Goal: Find specific page/section: Find specific page/section

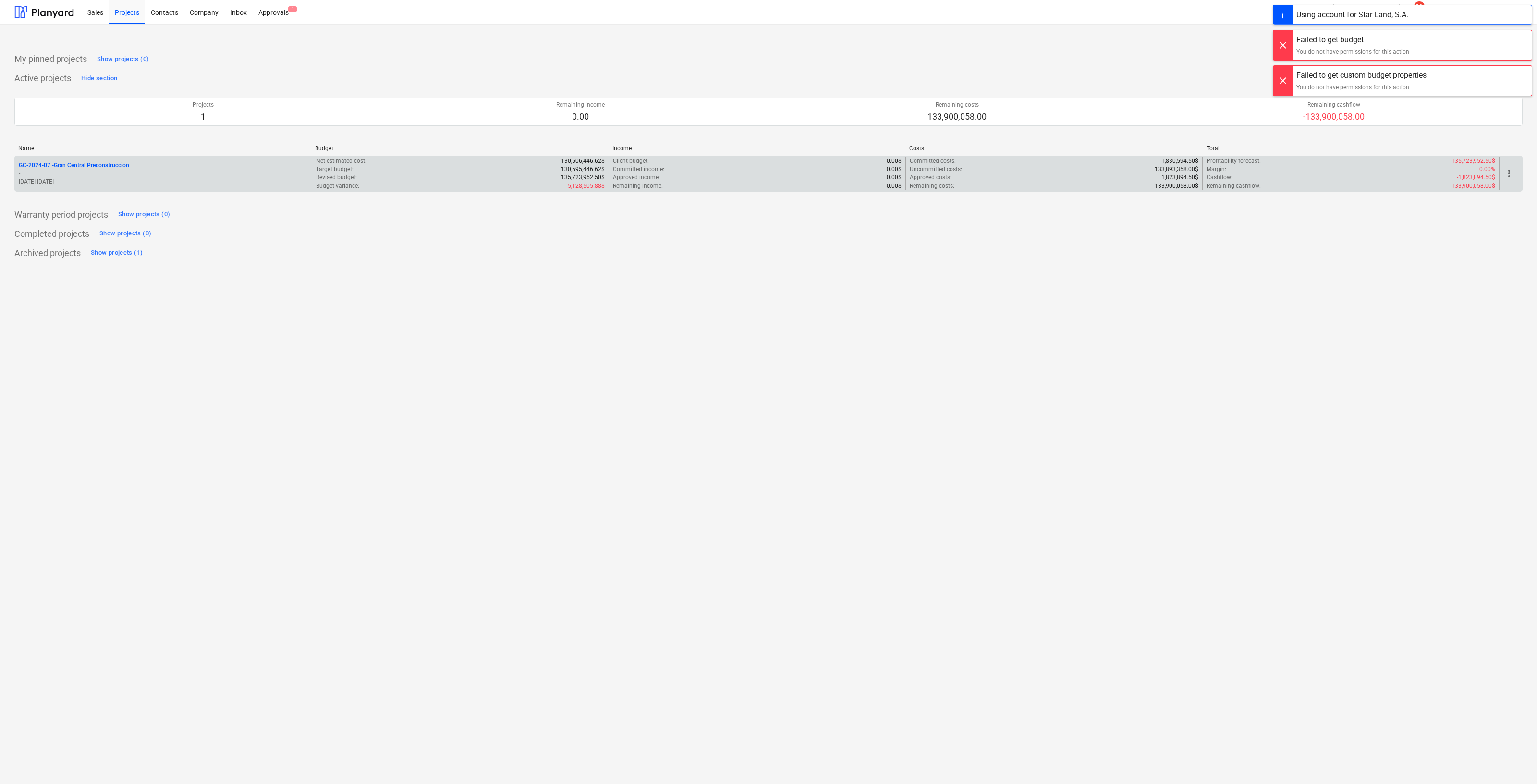
click at [113, 175] on p "-" at bounding box center [163, 174] width 289 height 8
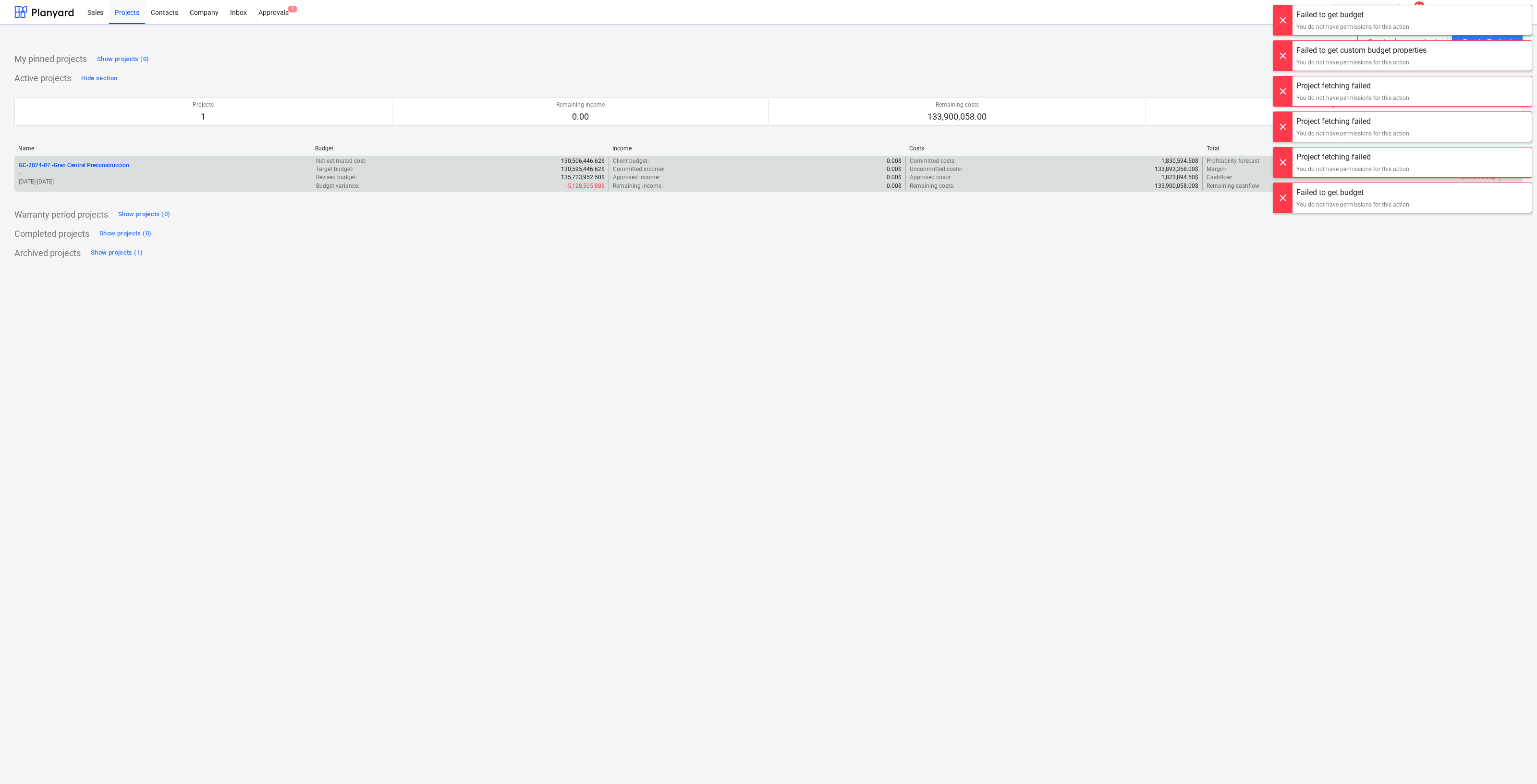
click at [84, 163] on p "GC-2024-07 - Gran Central Preconstruccion" at bounding box center [73, 165] width 110 height 8
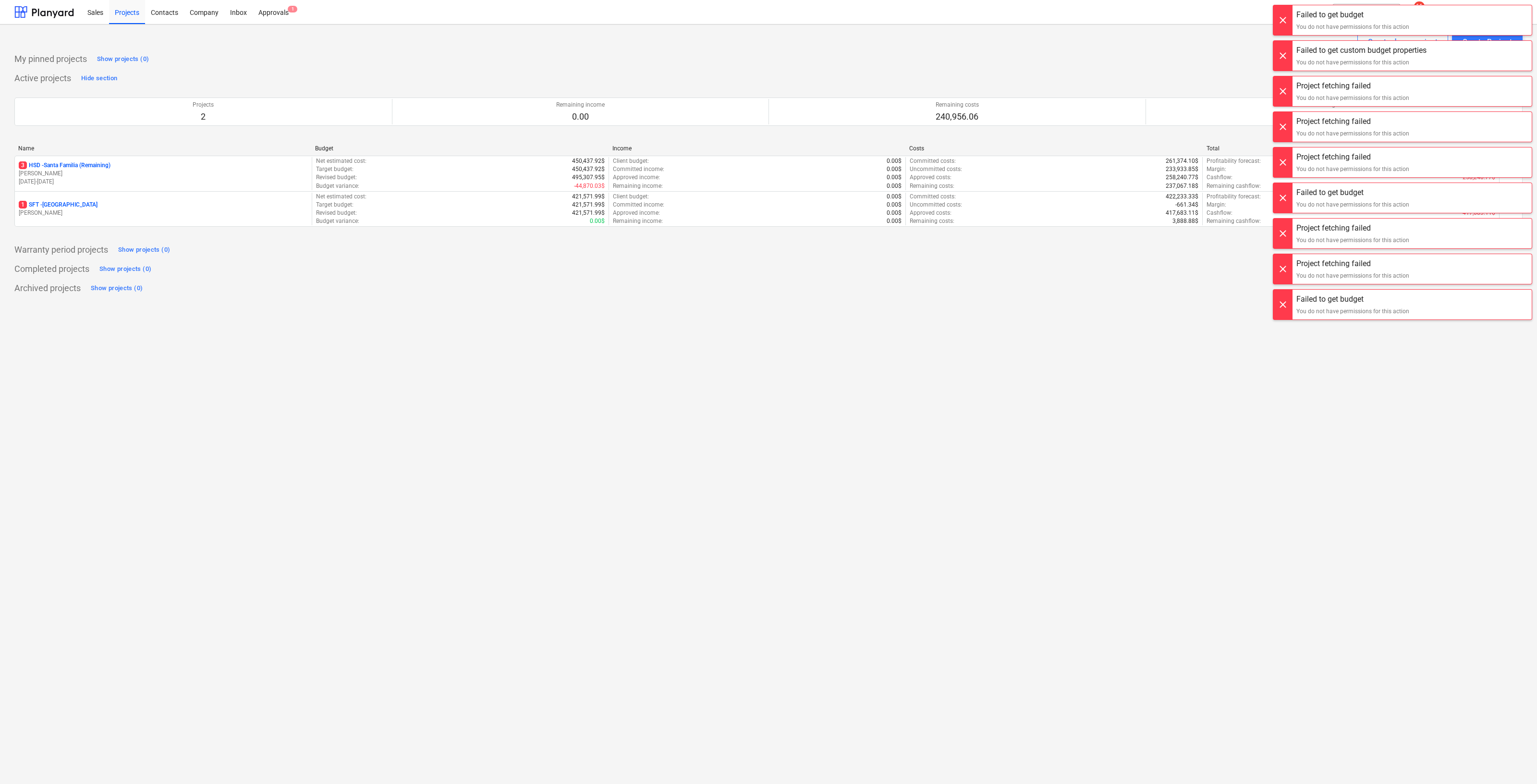
click at [1292, 14] on div at bounding box center [1283, 20] width 19 height 30
click at [1283, 28] on div at bounding box center [1283, 20] width 19 height 30
click at [1283, 19] on div "Failed to get budget You do not have permissions for this action Failed to get …" at bounding box center [1402, 10] width 269 height 19
click at [1283, 26] on div at bounding box center [1283, 20] width 19 height 30
click at [1283, 19] on div "Project fetching failed You do not have permissions for this action Project fet…" at bounding box center [1402, 10] width 269 height 19
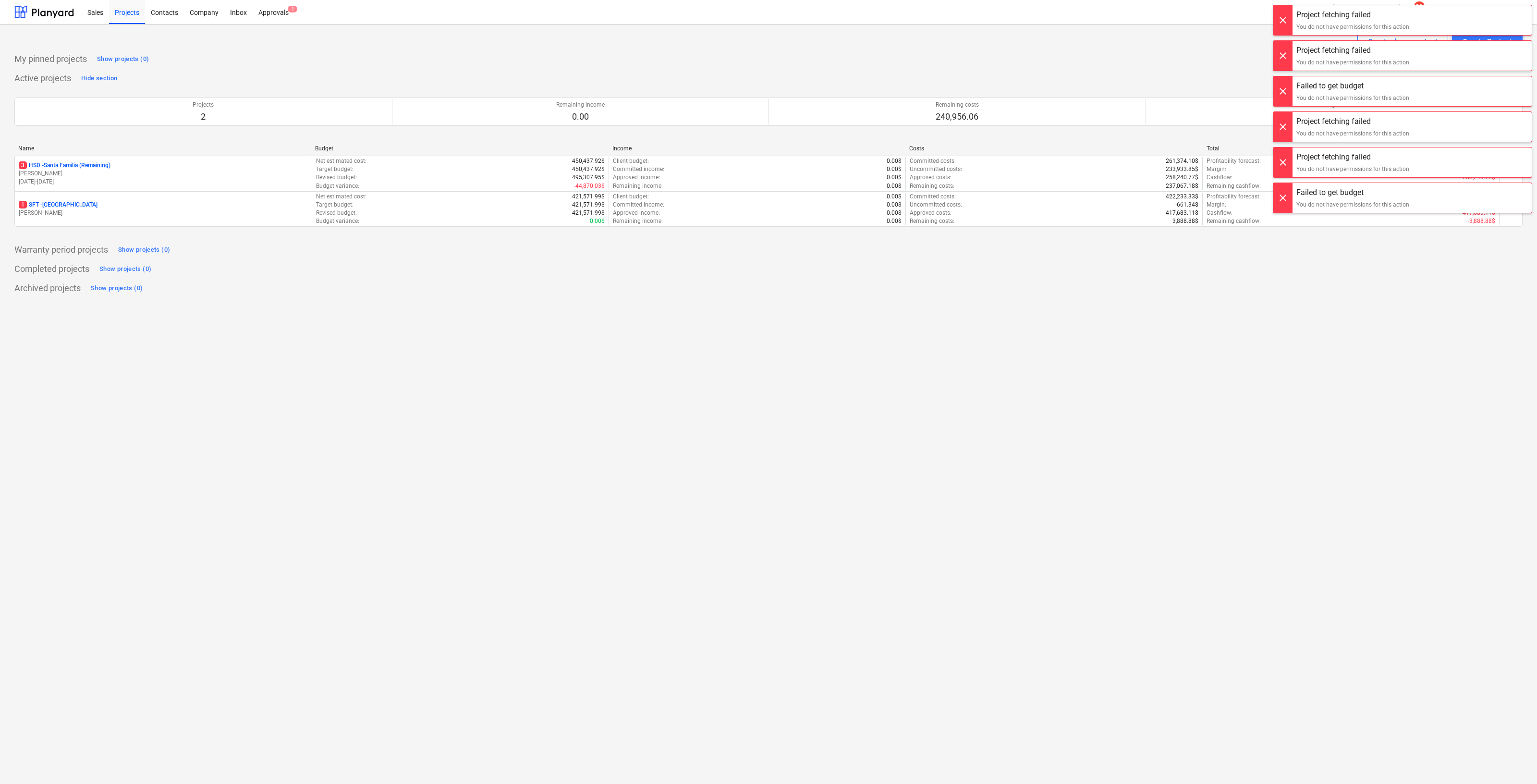
click at [1283, 26] on div at bounding box center [1283, 20] width 19 height 30
click at [1283, 19] on div "Project fetching failed You do not have permissions for this action Project fet…" at bounding box center [1402, 10] width 269 height 19
click at [1283, 26] on div at bounding box center [1283, 20] width 19 height 30
click at [1283, 19] on div "Project fetching failed You do not have permissions for this action Project fet…" at bounding box center [1402, 10] width 269 height 19
click at [1283, 26] on div at bounding box center [1283, 20] width 19 height 30
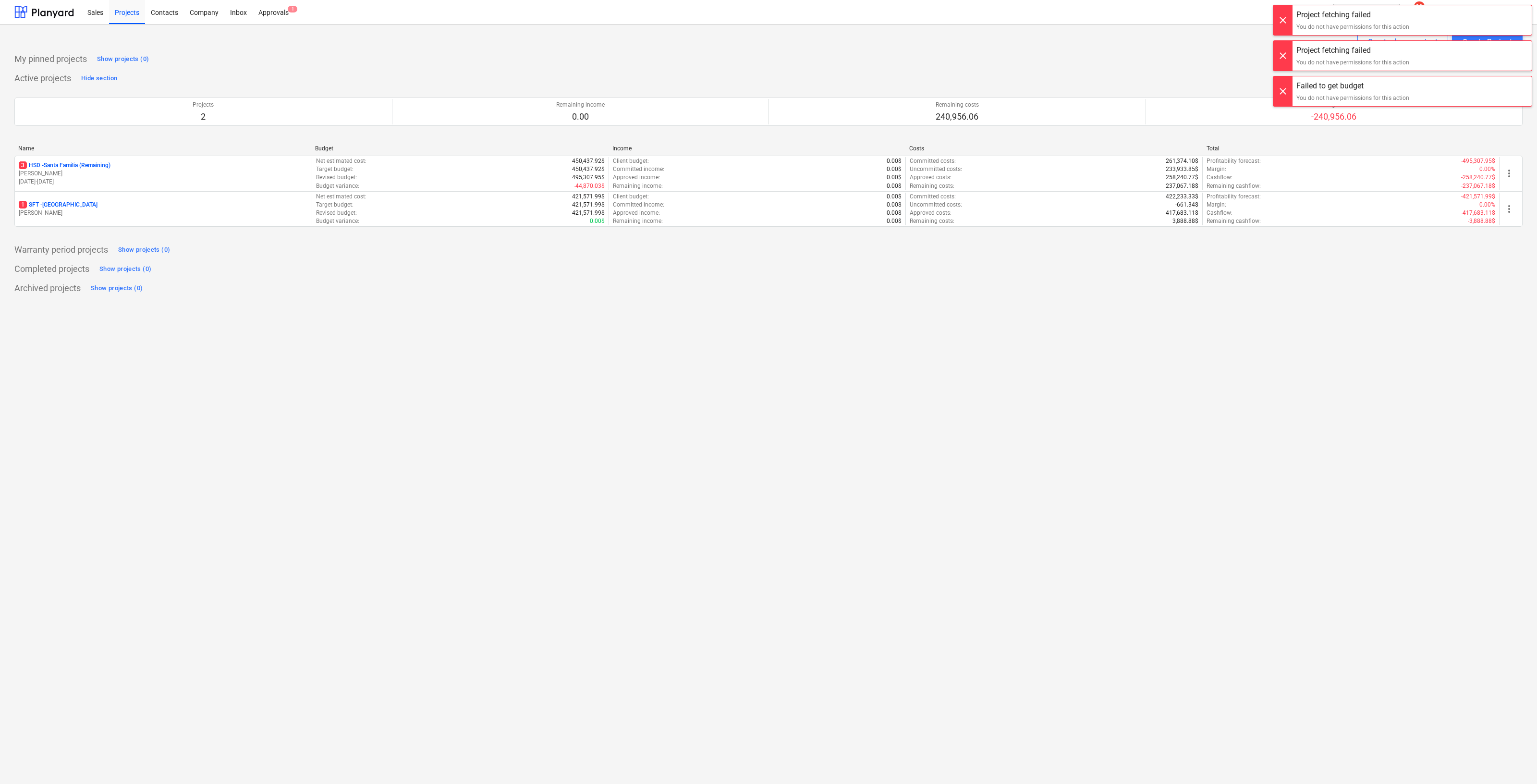
click at [1283, 19] on div "Failed to get budget You do not have permissions for this action Project fetchi…" at bounding box center [1402, 10] width 269 height 19
click at [1283, 26] on div at bounding box center [1283, 20] width 19 height 30
click at [1283, 19] on div "Project fetching failed You do not have permissions for this action Project fet…" at bounding box center [1402, 10] width 269 height 19
click at [1283, 26] on div at bounding box center [1283, 20] width 19 height 30
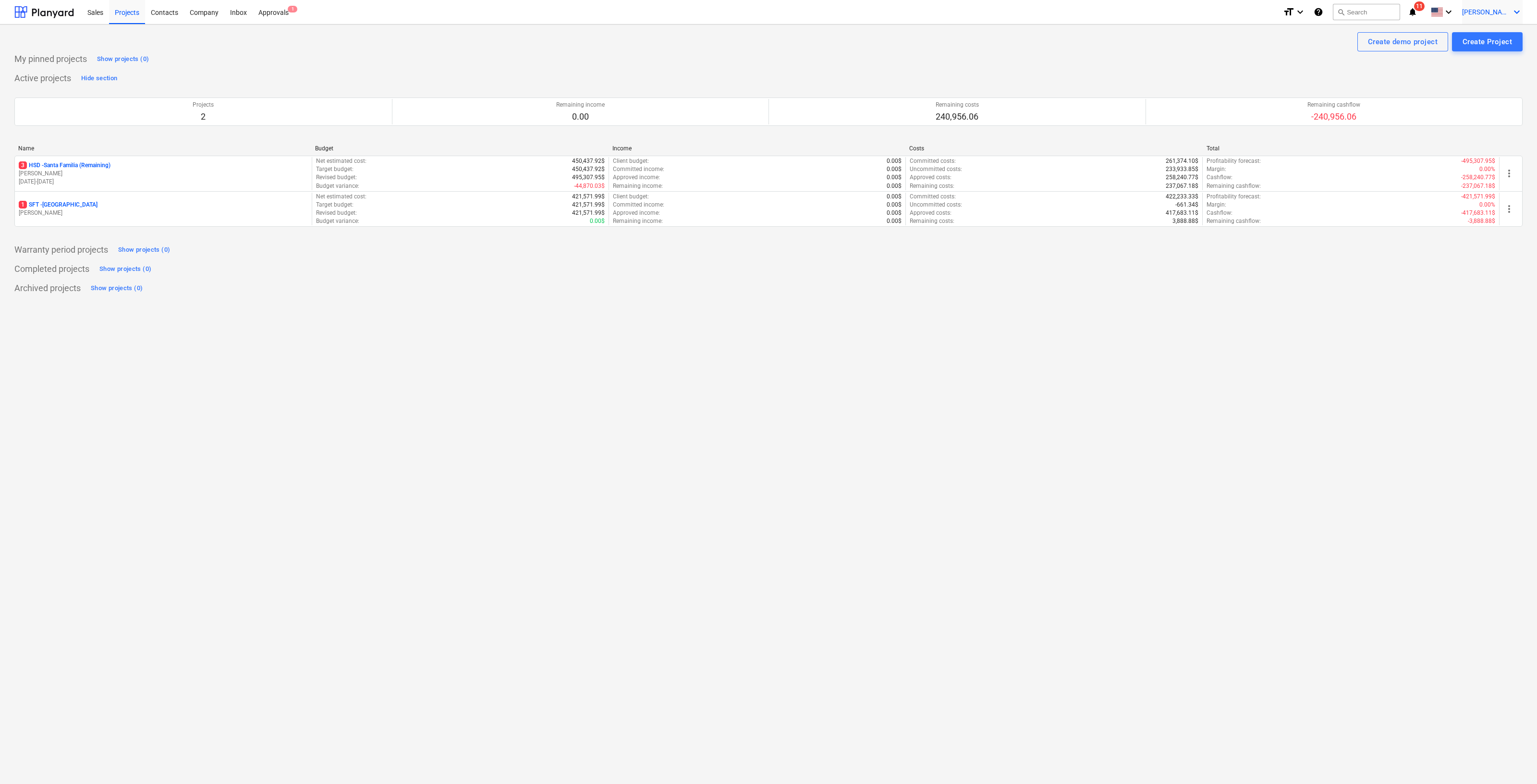
click at [1504, 8] on span "[PERSON_NAME]" at bounding box center [1486, 12] width 48 height 8
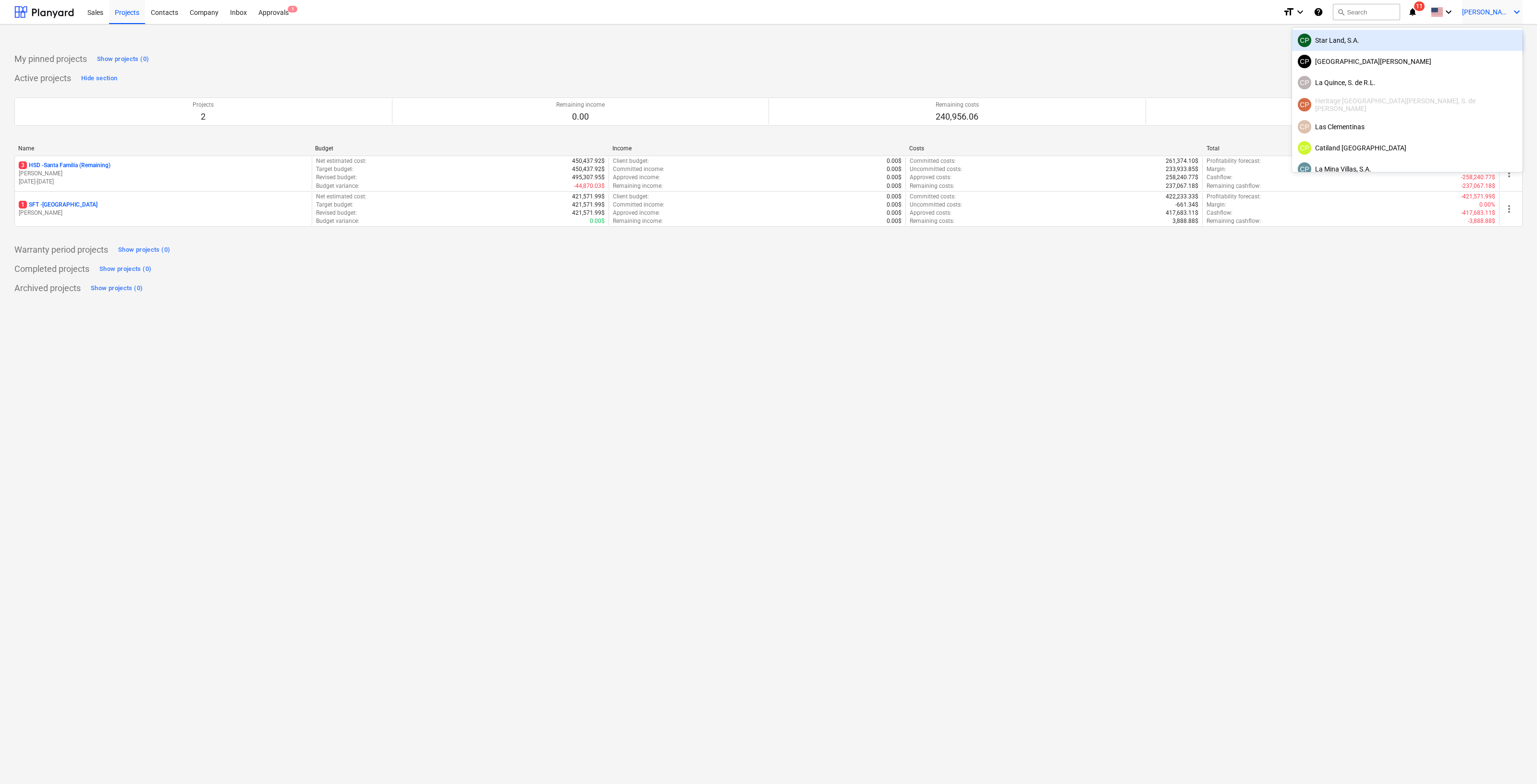
click at [1456, 45] on div "CP Star Land, S.A." at bounding box center [1407, 40] width 219 height 14
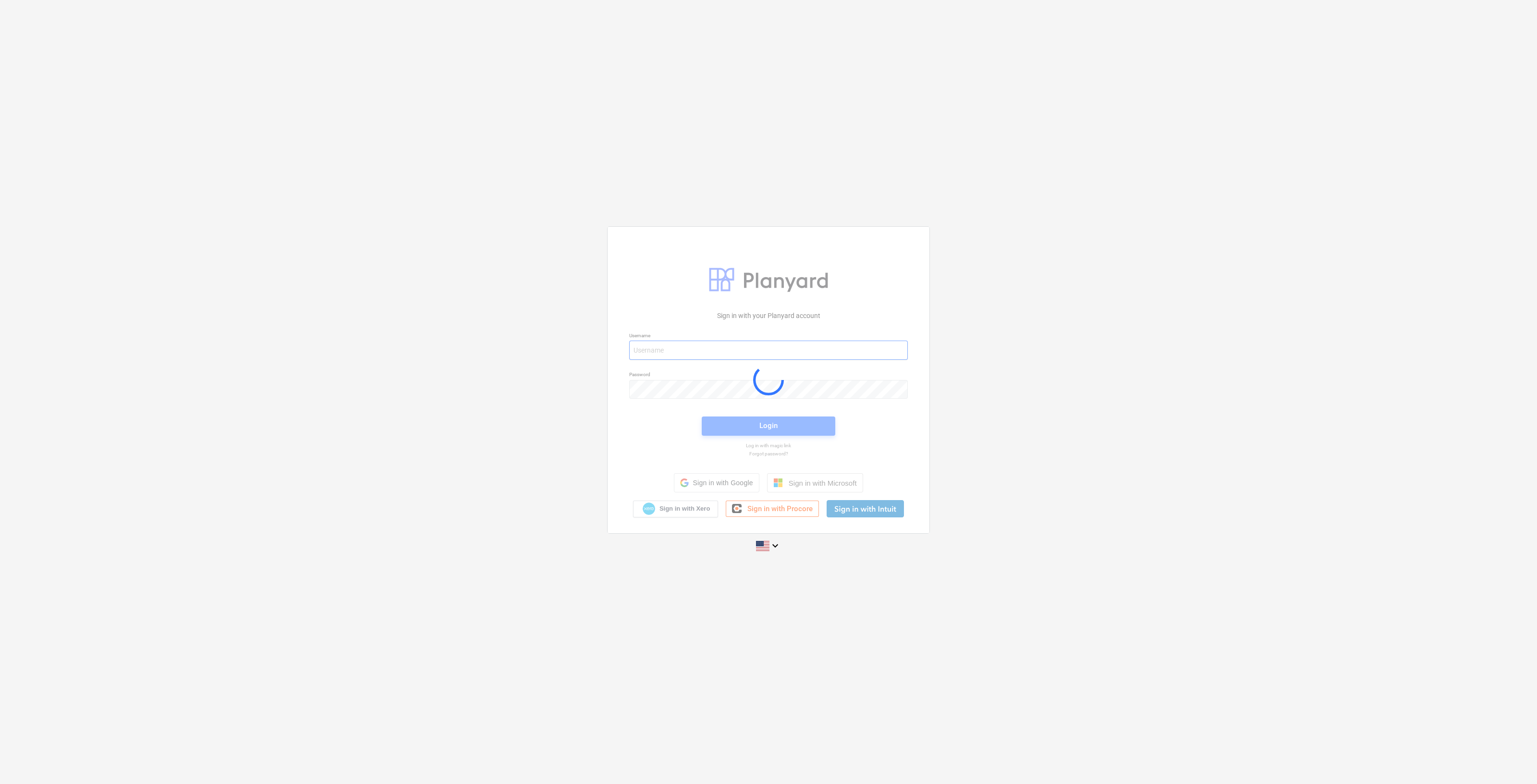
type input "[PERSON_NAME][EMAIL_ADDRESS][DOMAIN_NAME]"
